Goal: Navigation & Orientation: Find specific page/section

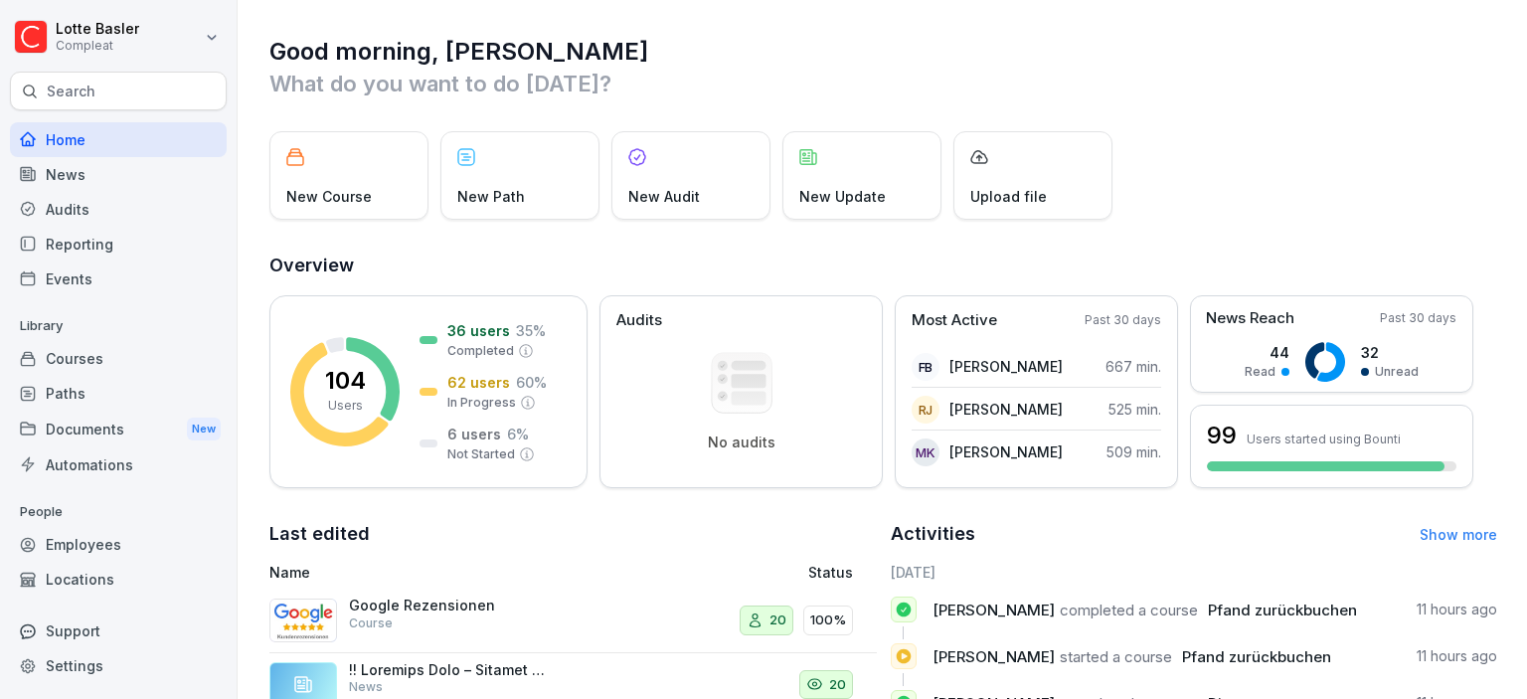
click at [112, 193] on div "Audits" at bounding box center [118, 209] width 217 height 35
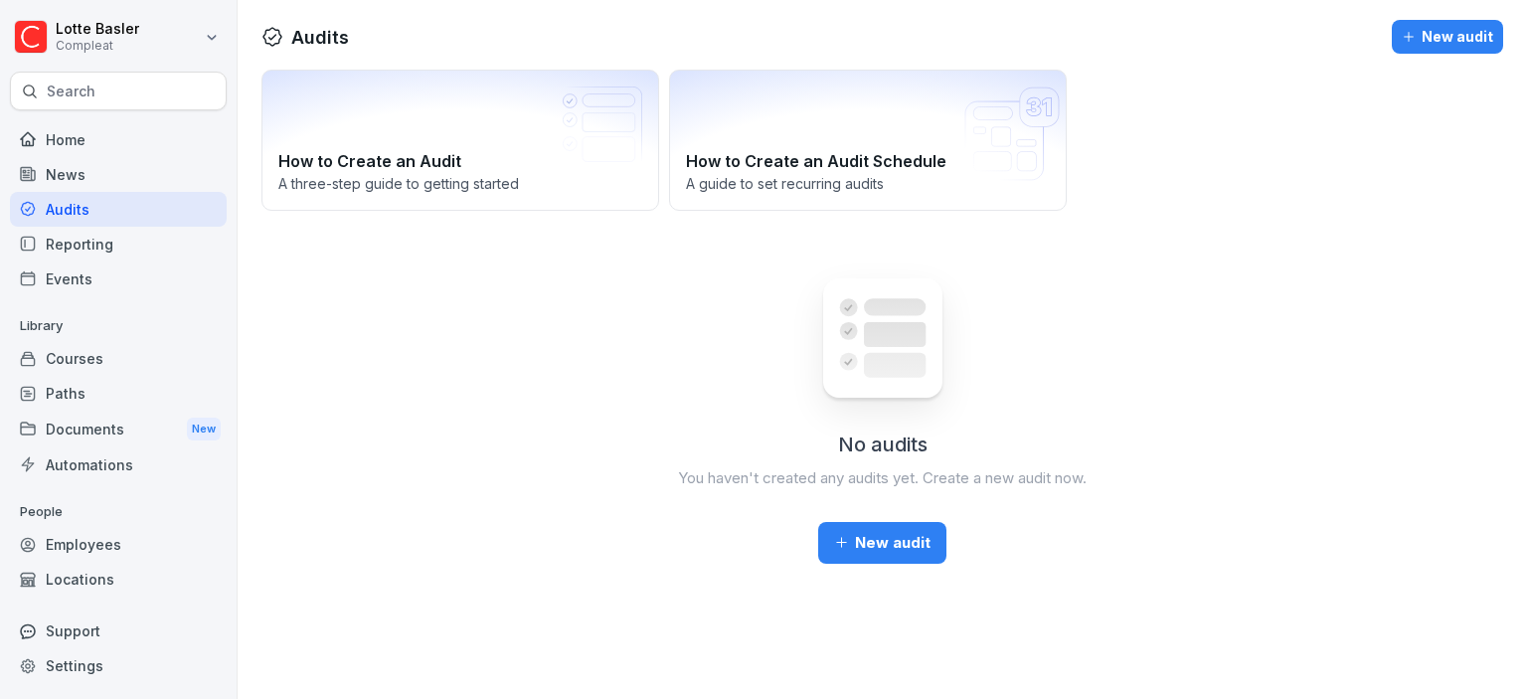
click at [95, 177] on div "News" at bounding box center [118, 174] width 217 height 35
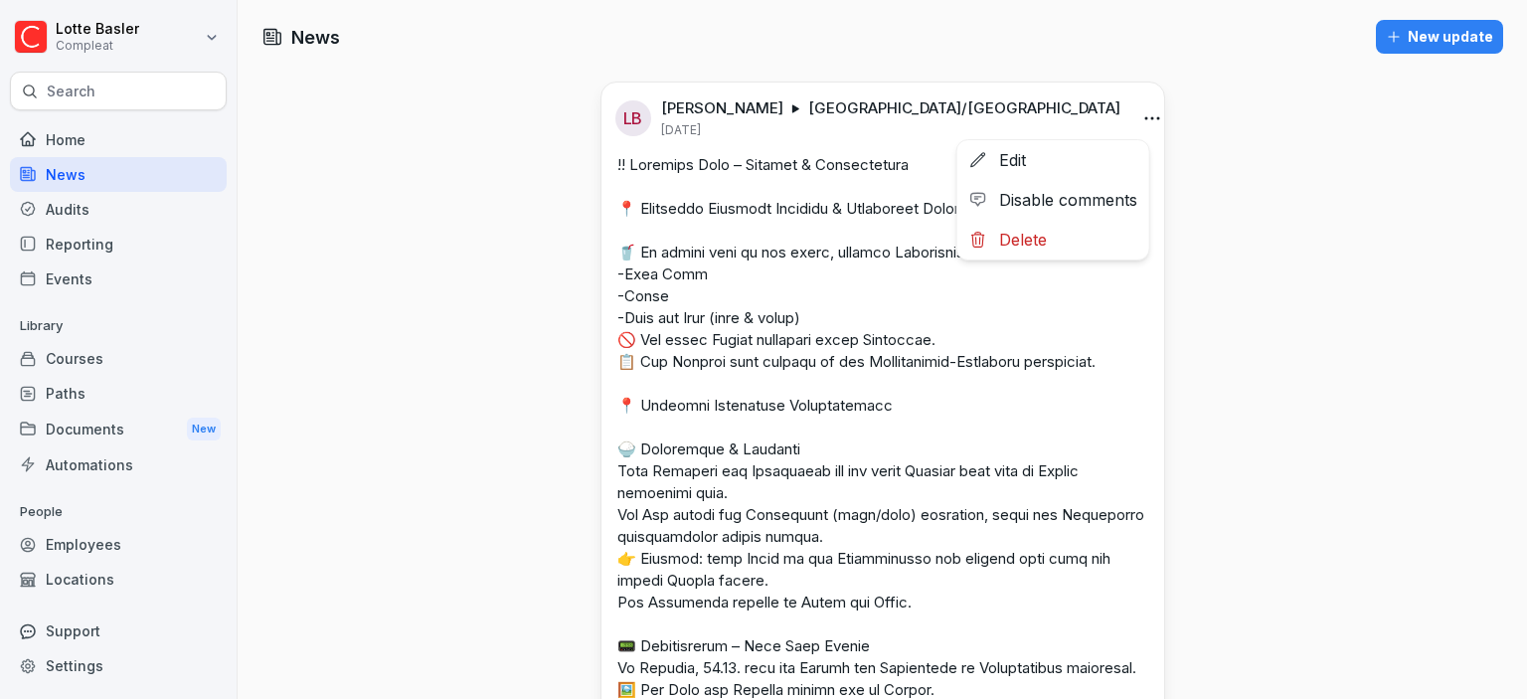
click at [1131, 113] on html "[PERSON_NAME] Compleat Search Home News Audits Reporting Events Library Courses…" at bounding box center [763, 349] width 1527 height 699
click at [1137, 117] on html "[PERSON_NAME] Compleat Search Home News Audits Reporting Events Library Courses…" at bounding box center [763, 349] width 1527 height 699
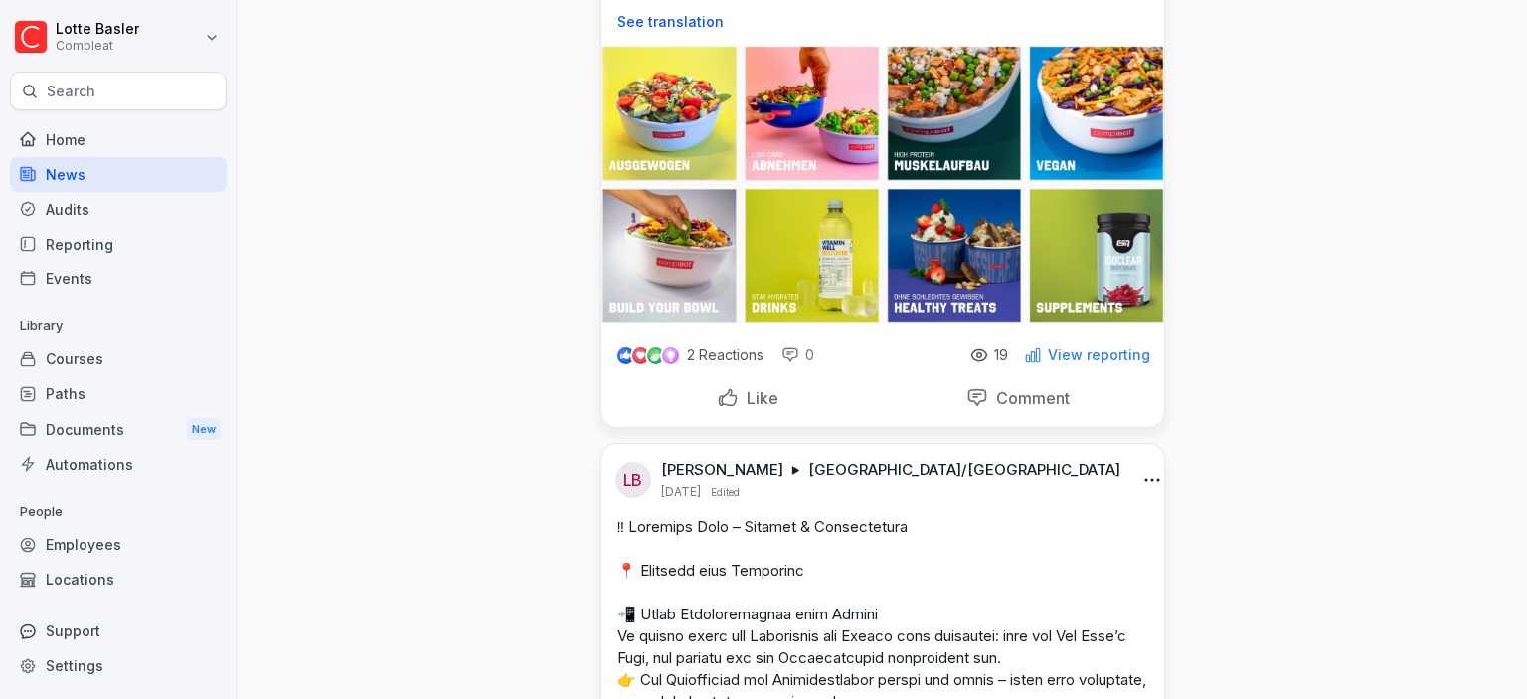
scroll to position [1056, 0]
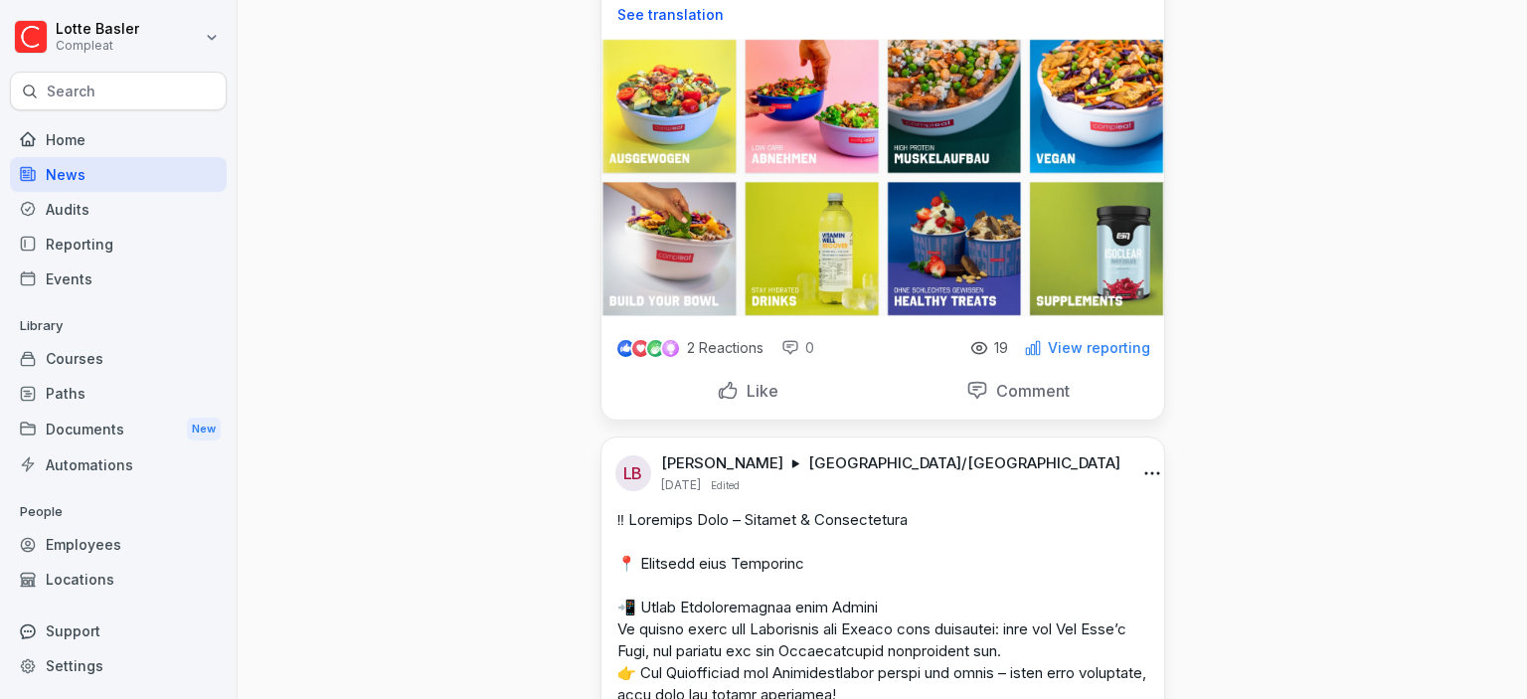
click at [1079, 356] on p "View reporting" at bounding box center [1099, 348] width 102 height 16
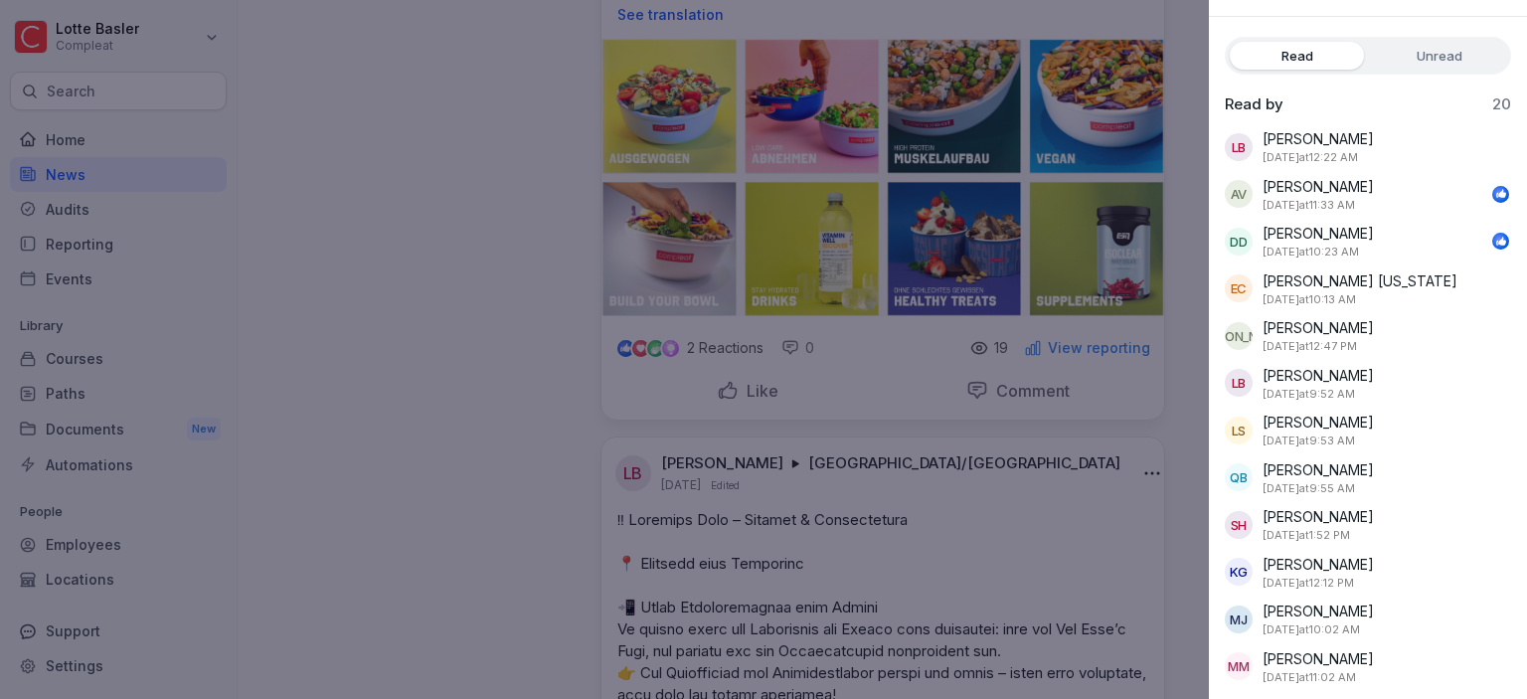
scroll to position [0, 0]
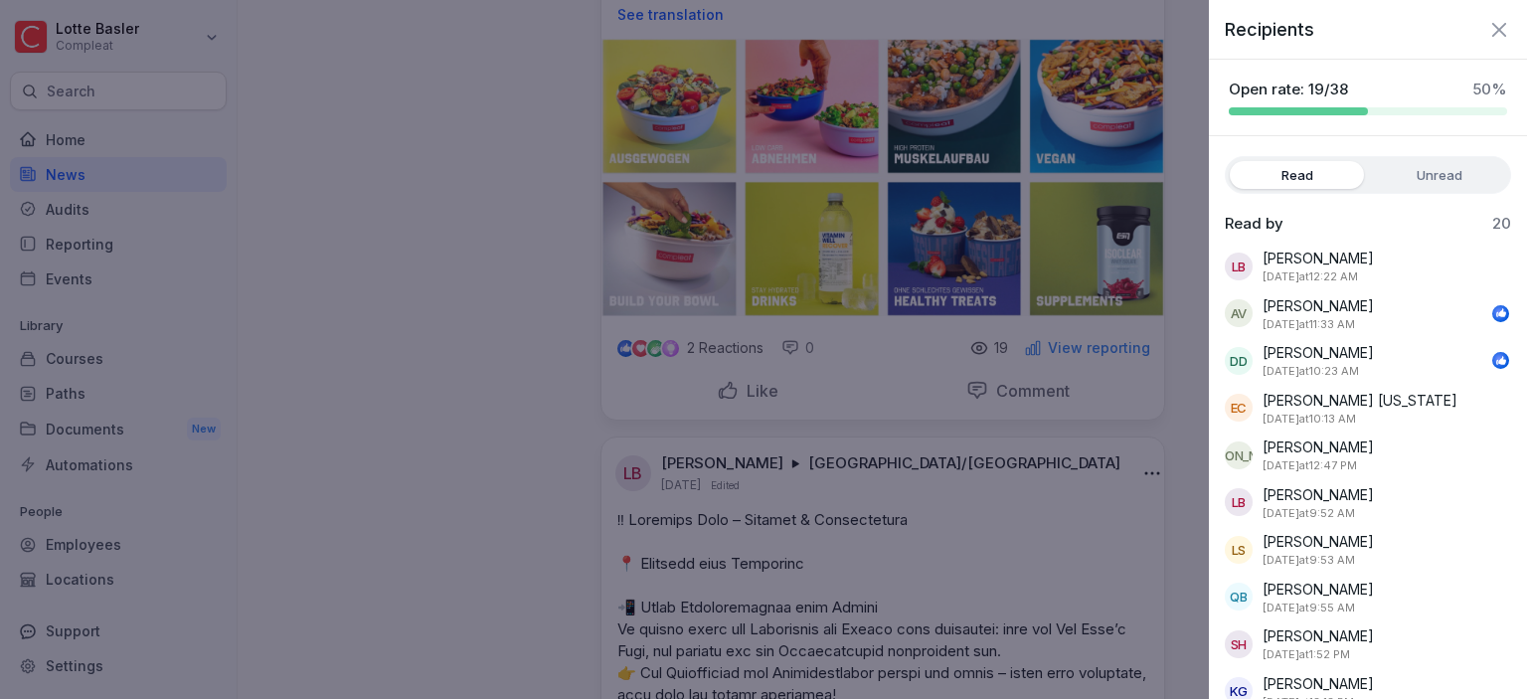
click at [1413, 168] on label "Unread" at bounding box center [1439, 175] width 134 height 28
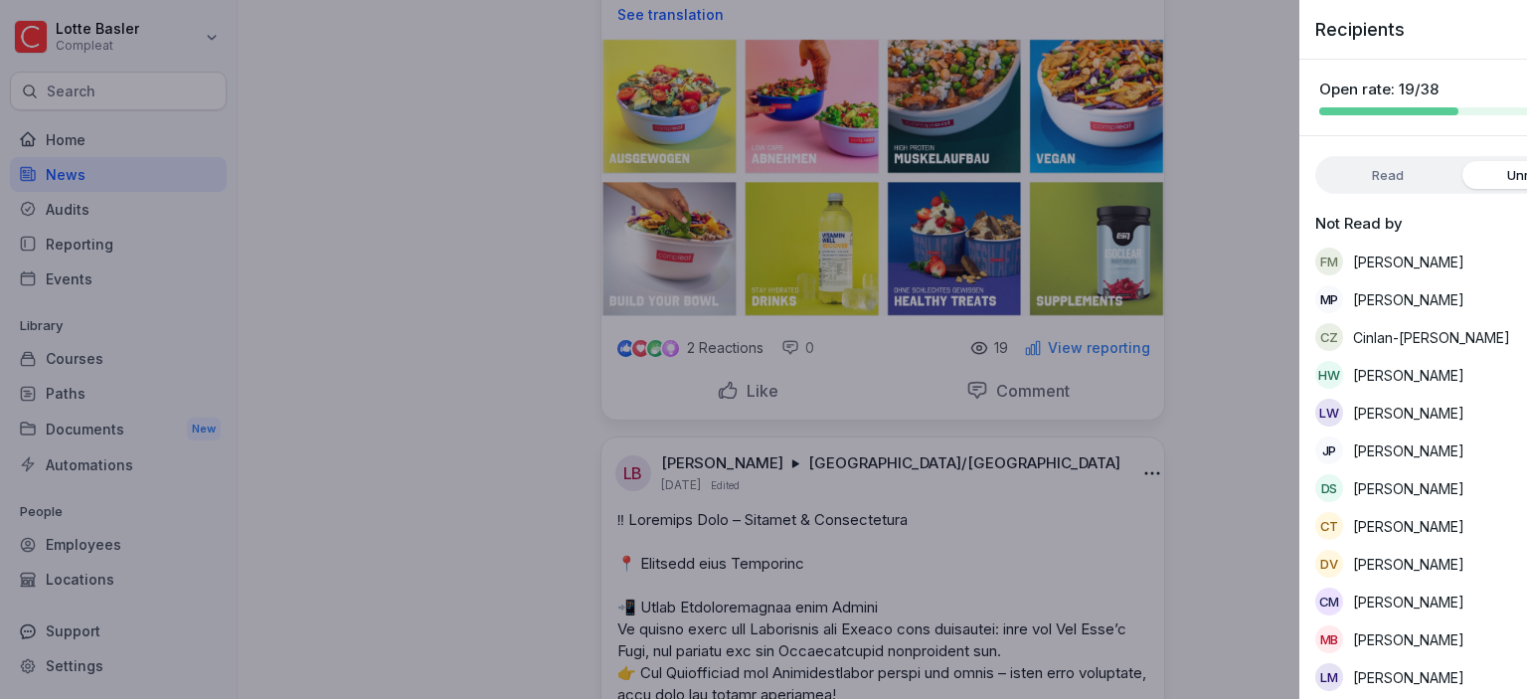
click at [545, 374] on div at bounding box center [763, 349] width 1527 height 699
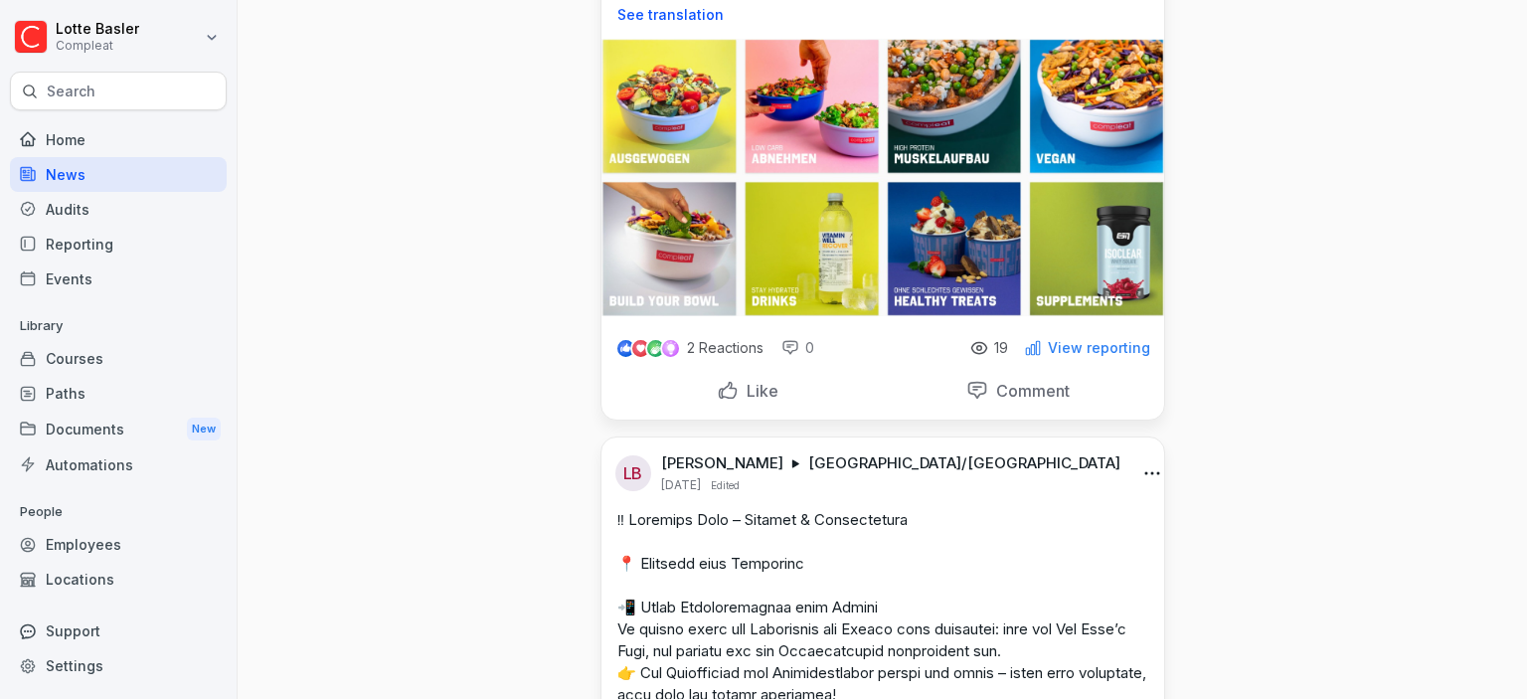
scroll to position [1056, 0]
